Goal: Navigation & Orientation: Find specific page/section

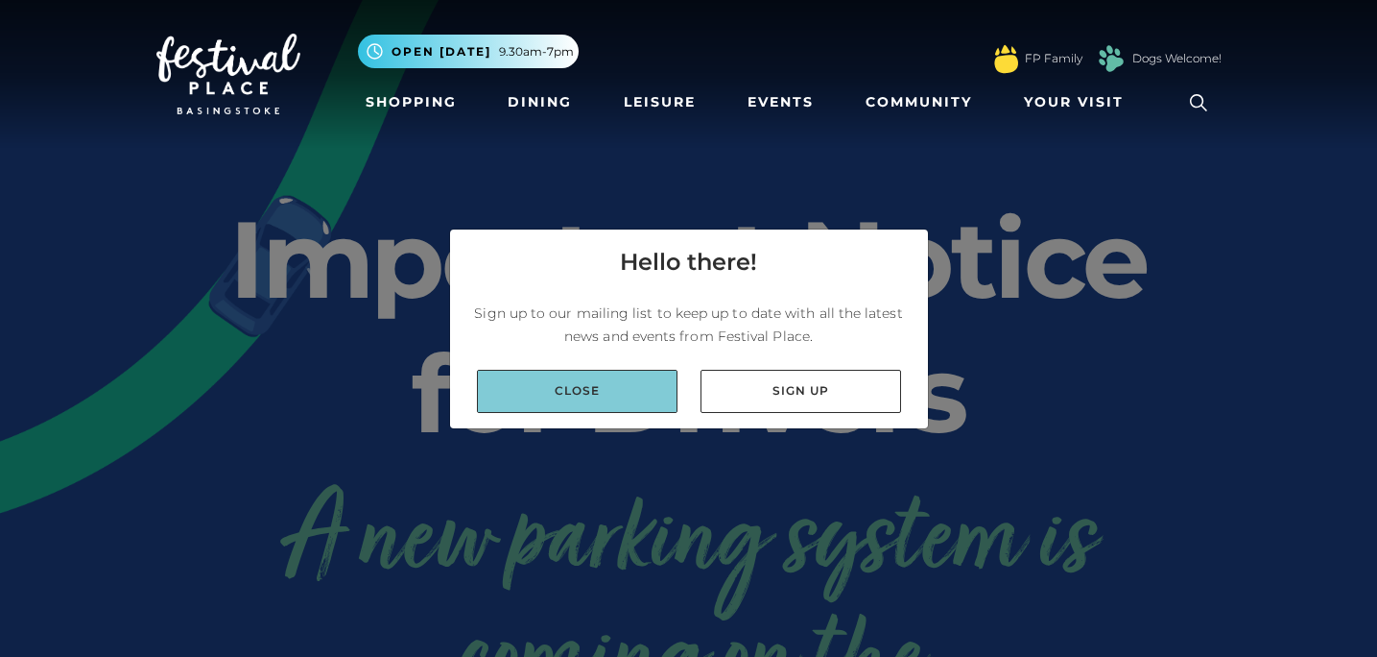
click at [610, 392] on link "Close" at bounding box center [577, 391] width 201 height 43
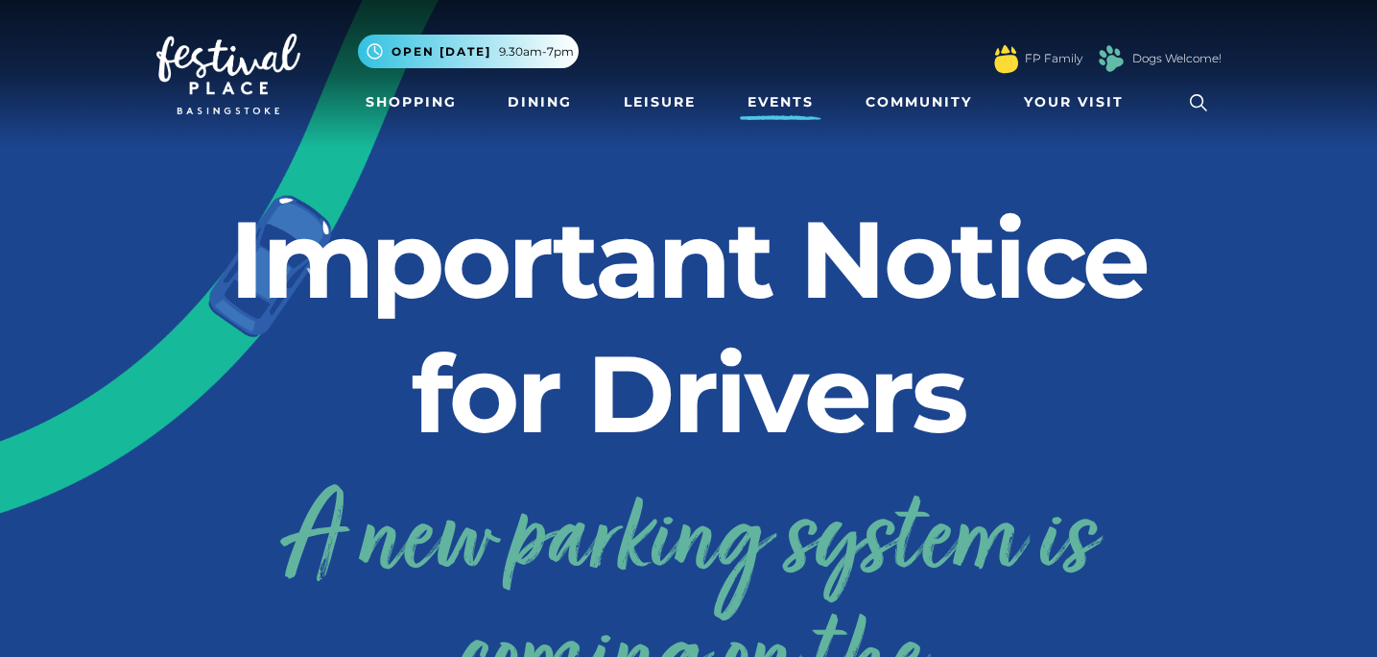
click at [757, 95] on link "Events" at bounding box center [781, 102] width 82 height 36
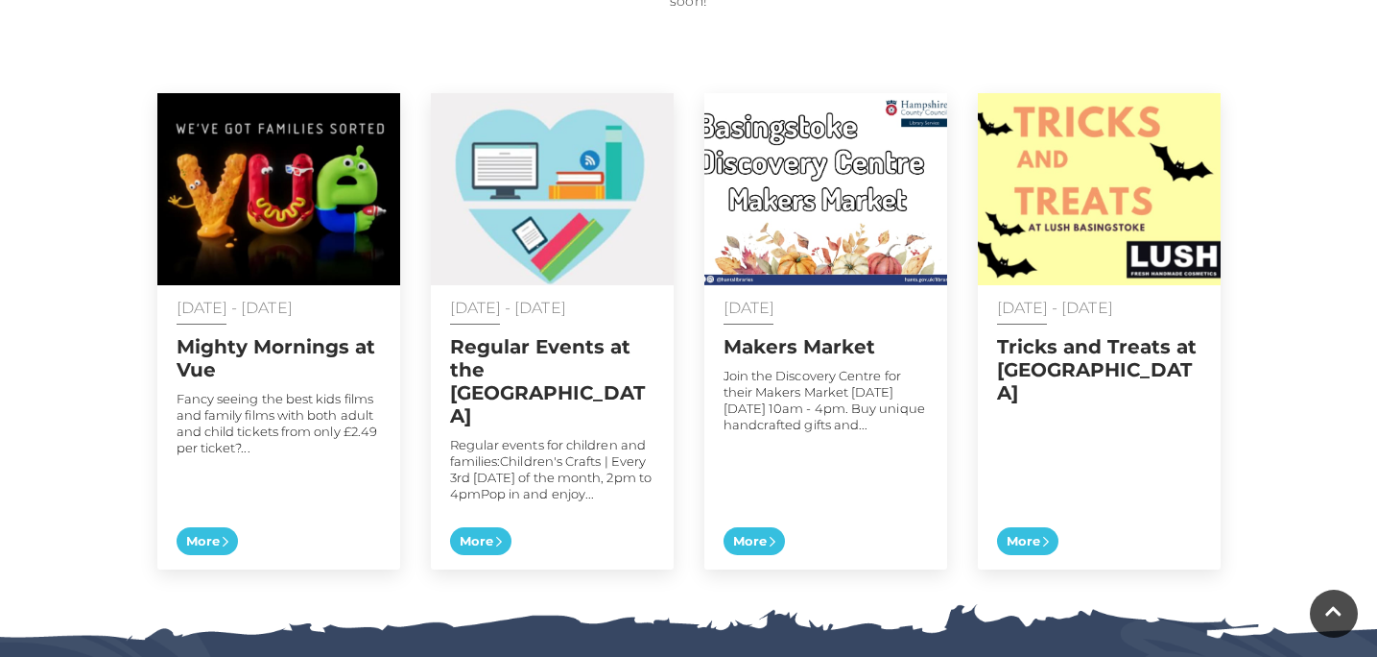
scroll to position [954, 0]
